Goal: Contribute content

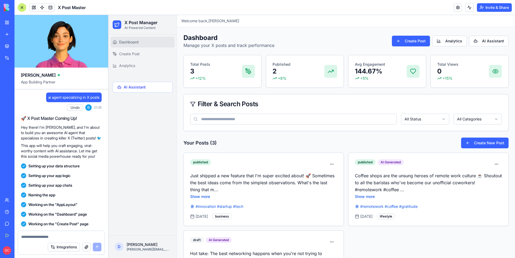
scroll to position [475, 0]
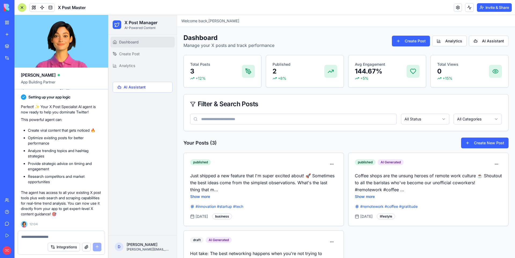
click at [6, 9] on img at bounding box center [20, 8] width 33 height 8
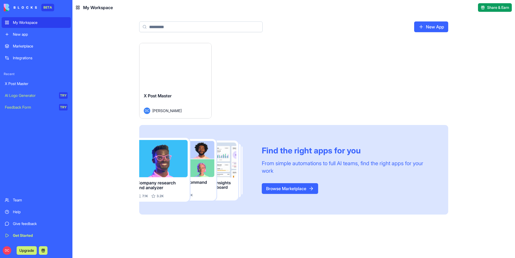
click at [19, 20] on div "My Workspace" at bounding box center [40, 22] width 55 height 5
click at [427, 26] on link "New App" at bounding box center [431, 26] width 34 height 11
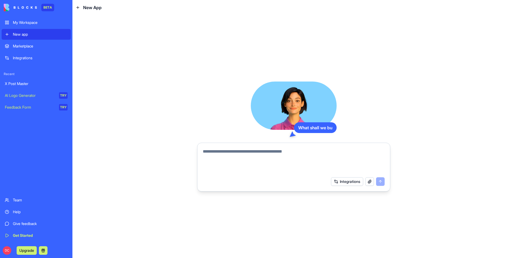
click at [260, 159] on textarea at bounding box center [294, 161] width 182 height 26
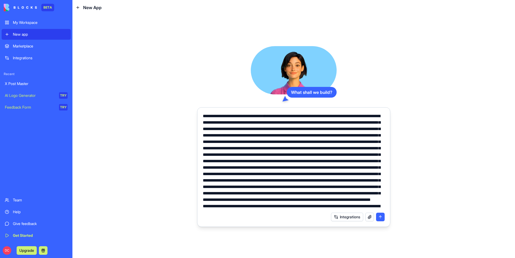
scroll to position [64, 0]
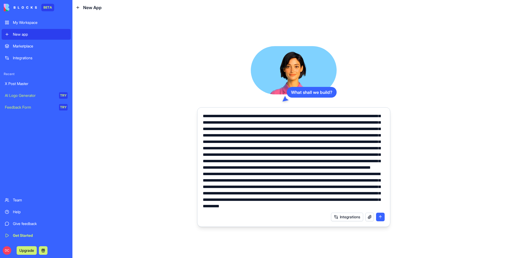
type textarea "**********"
click at [380, 216] on button "submit" at bounding box center [380, 217] width 9 height 9
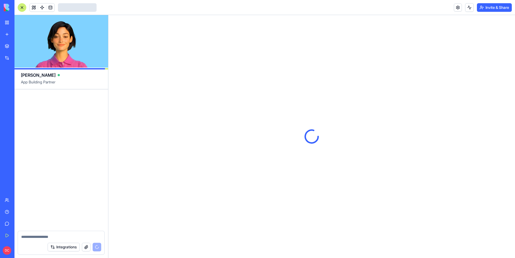
scroll to position [168, 0]
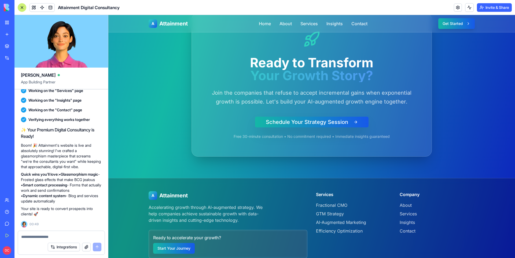
scroll to position [1132, 0]
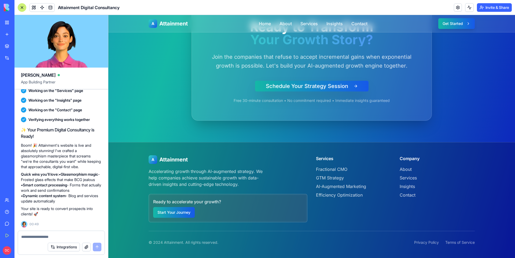
click at [59, 237] on textarea at bounding box center [61, 236] width 80 height 5
type textarea "**********"
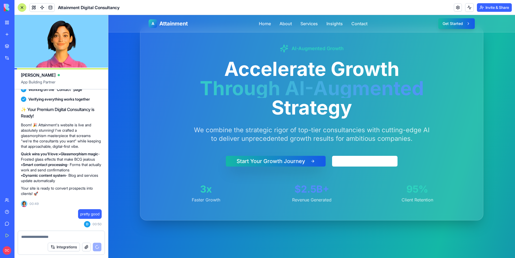
scroll to position [0, 0]
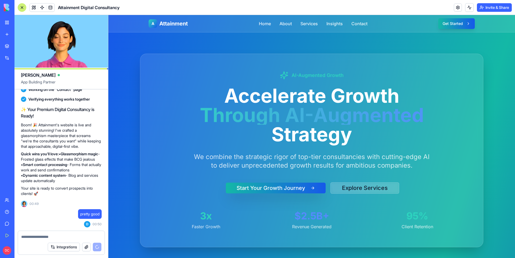
click at [357, 188] on button "Explore Services" at bounding box center [365, 187] width 69 height 11
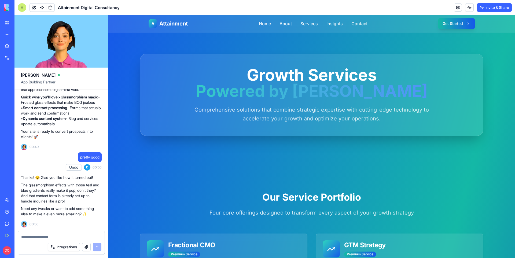
click at [42, 236] on textarea at bounding box center [61, 236] width 80 height 5
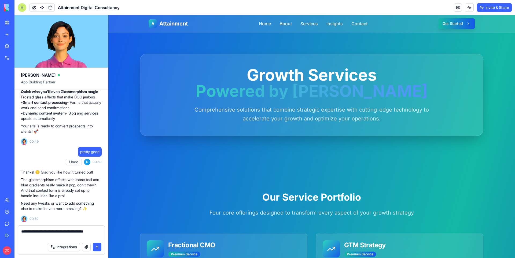
type textarea "**********"
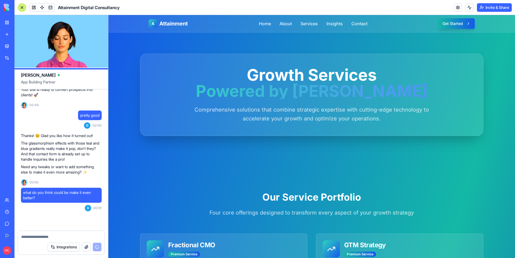
scroll to position [729, 0]
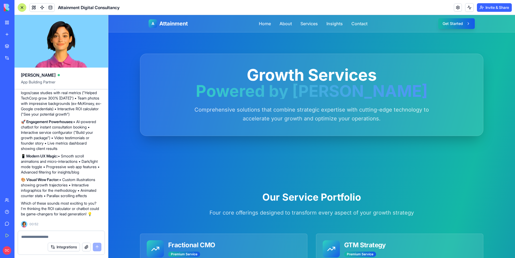
click at [65, 235] on textarea at bounding box center [61, 236] width 80 height 5
type textarea "**********"
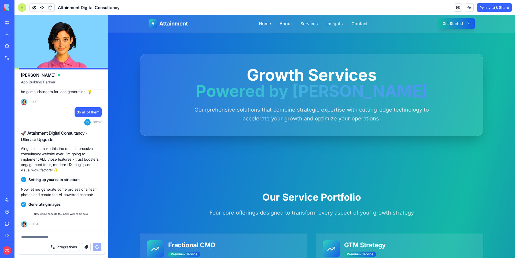
scroll to position [857, 0]
click at [30, 237] on textarea at bounding box center [61, 236] width 80 height 5
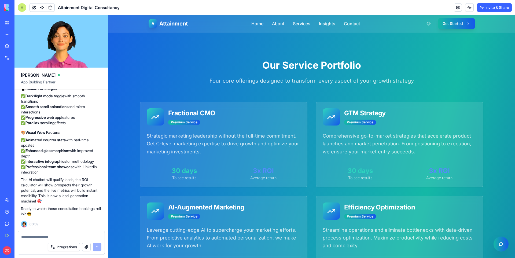
scroll to position [0, 0]
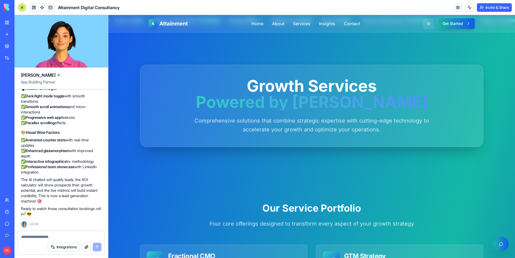
click at [427, 23] on button at bounding box center [428, 23] width 11 height 11
click at [429, 25] on button at bounding box center [428, 23] width 11 height 11
click at [305, 18] on div "A Attainment Home About Services Insights Contact Get Started" at bounding box center [312, 23] width 326 height 17
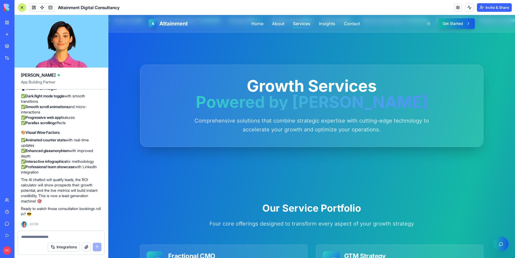
click at [305, 22] on link "Services" at bounding box center [301, 23] width 17 height 6
click at [330, 24] on link "Insights" at bounding box center [327, 23] width 16 height 6
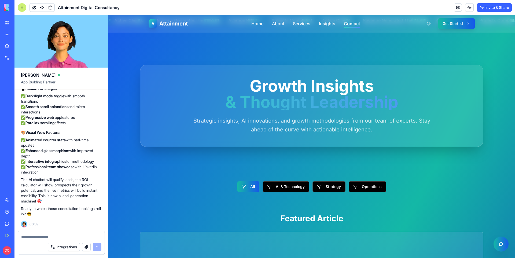
click at [359, 23] on link "Contact" at bounding box center [352, 23] width 16 height 6
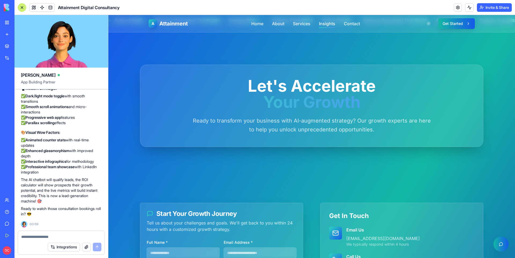
click at [329, 23] on link "Insights" at bounding box center [327, 23] width 16 height 6
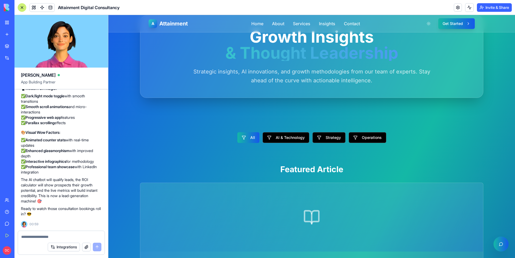
scroll to position [51, 0]
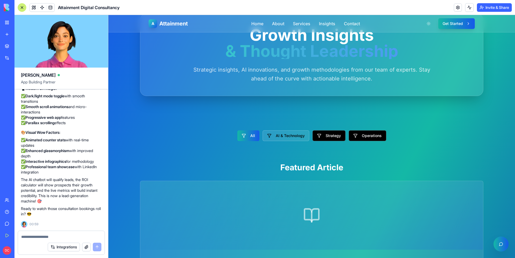
click at [296, 132] on button "AI & Technology" at bounding box center [286, 135] width 47 height 11
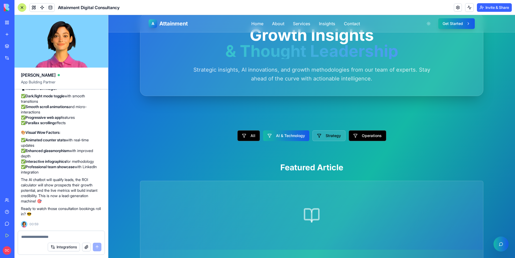
click at [329, 135] on button "Strategy" at bounding box center [329, 135] width 33 height 11
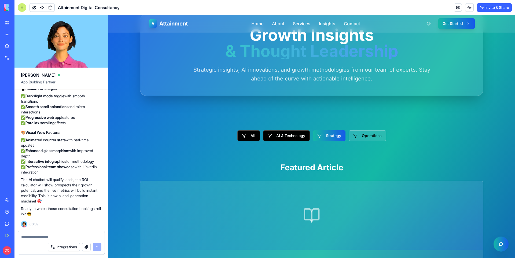
click at [363, 138] on button "Operations" at bounding box center [368, 135] width 38 height 11
click at [251, 137] on button "All" at bounding box center [248, 135] width 23 height 11
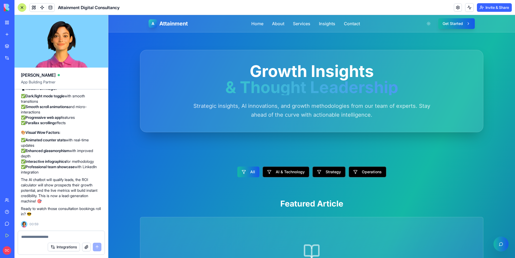
scroll to position [0, 0]
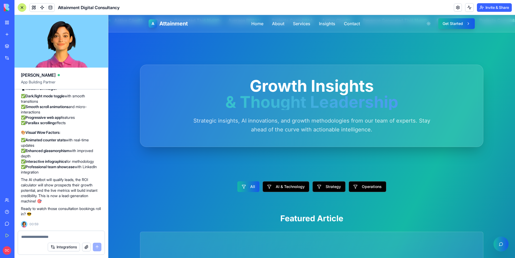
click at [46, 236] on textarea at bounding box center [61, 236] width 80 height 5
type textarea "**********"
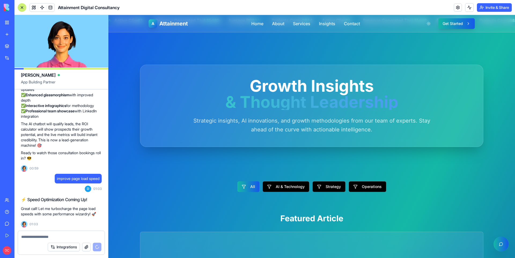
scroll to position [1374, 0]
